Goal: Information Seeking & Learning: Learn about a topic

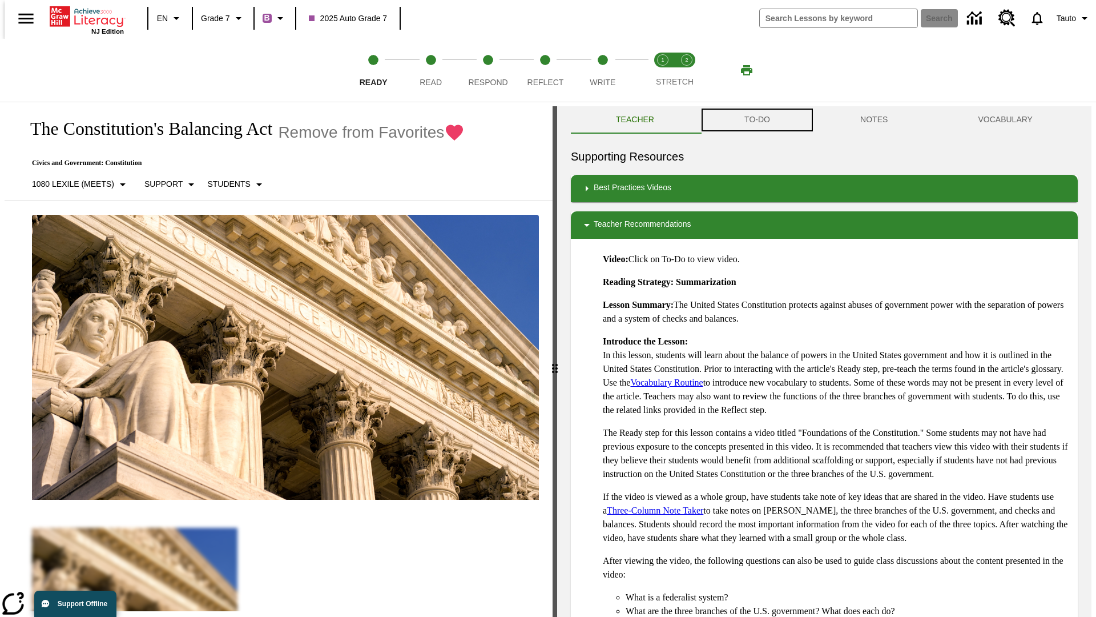
click at [757, 120] on button "TO-DO" at bounding box center [758, 119] width 116 height 27
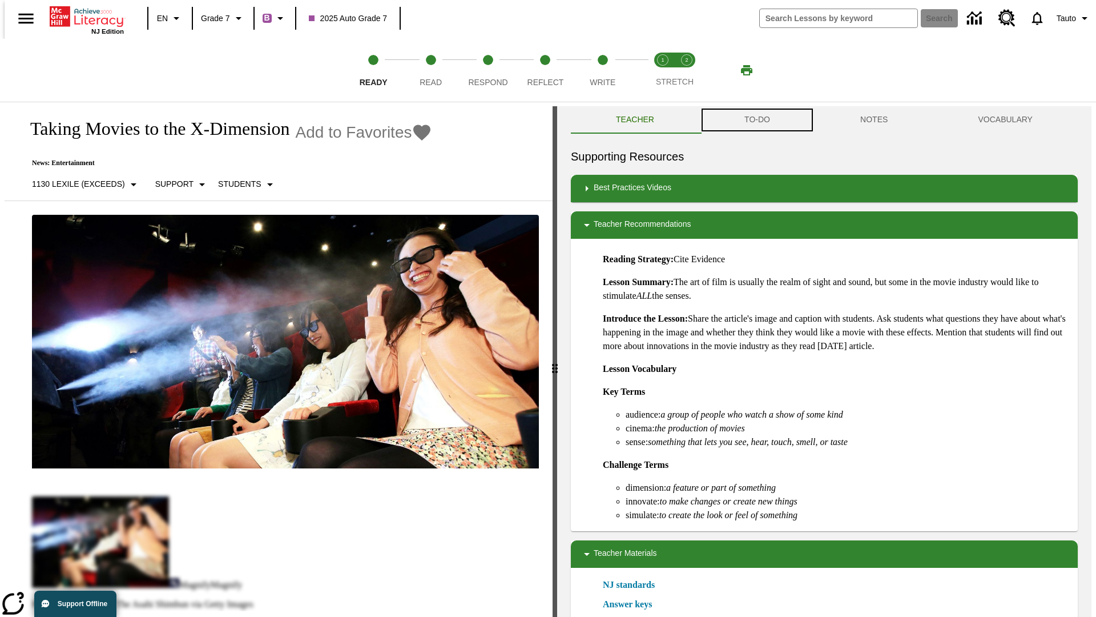
click at [757, 120] on button "TO-DO" at bounding box center [758, 119] width 116 height 27
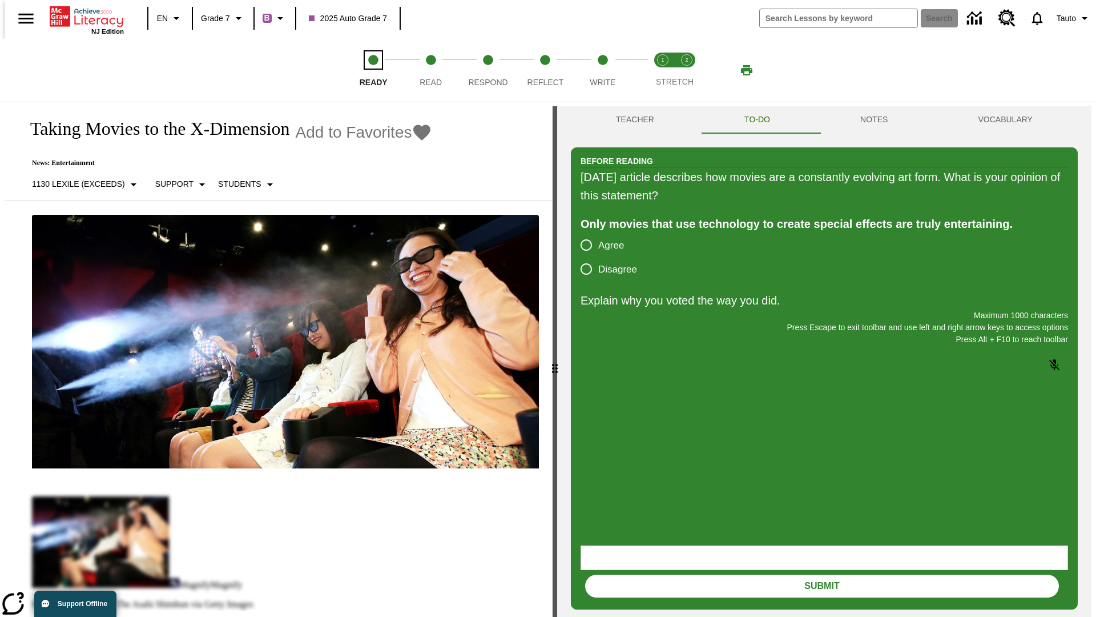
click at [373, 70] on span "Ready" at bounding box center [374, 77] width 28 height 21
click at [431, 70] on span "Read" at bounding box center [431, 77] width 22 height 21
